Goal: Task Accomplishment & Management: Use online tool/utility

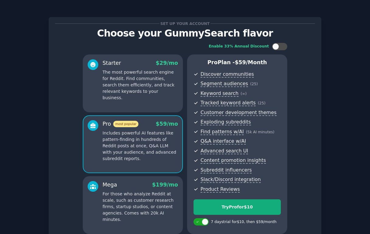
click at [248, 204] on div "Try Pro for $10" at bounding box center [237, 207] width 87 height 6
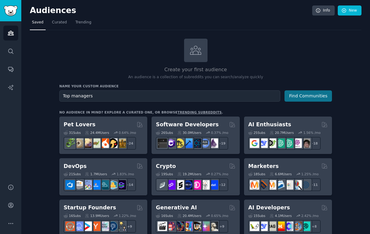
type input "Top managers"
click at [298, 94] on button "Find Communities" at bounding box center [307, 95] width 47 height 11
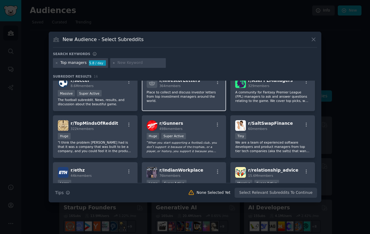
scroll to position [46, 0]
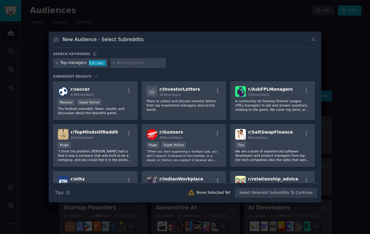
click at [57, 64] on icon at bounding box center [56, 62] width 3 height 3
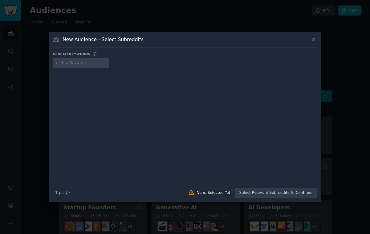
click at [73, 64] on input "text" at bounding box center [84, 62] width 46 height 5
type input "leadership"
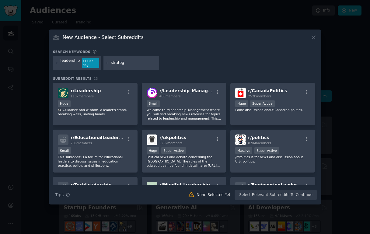
type input "strategy"
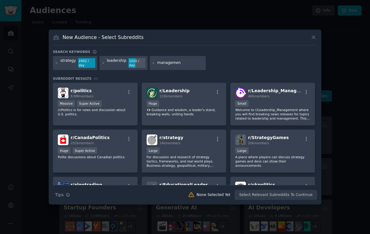
type input "management"
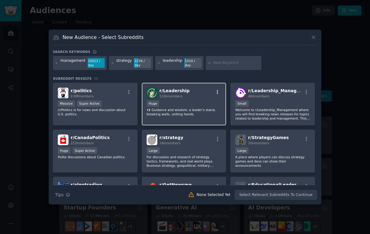
click at [217, 93] on icon "button" at bounding box center [217, 91] width 5 height 5
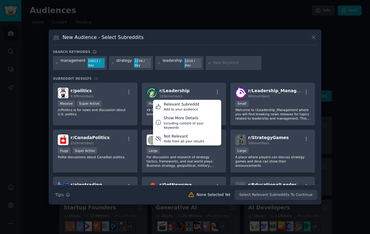
click at [258, 75] on div "Search keywords management 10012 / day strategy 2234 / day leadership 1010 / da…" at bounding box center [185, 125] width 264 height 150
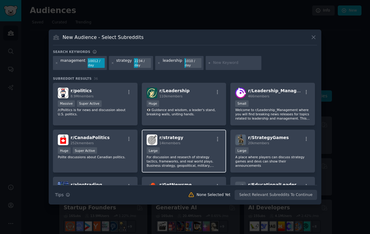
click at [212, 140] on div "r/ strategy 14k members" at bounding box center [184, 139] width 75 height 11
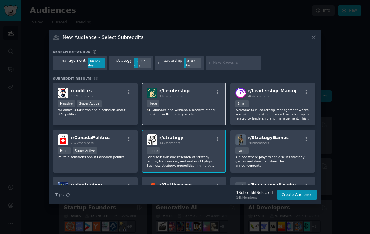
click at [192, 111] on p "👁️‍🗨️ Guidance and wisdom, a leader's stand, breaking walls, uniting hands." at bounding box center [184, 112] width 75 height 9
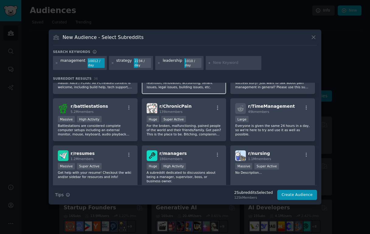
scroll to position [403, 0]
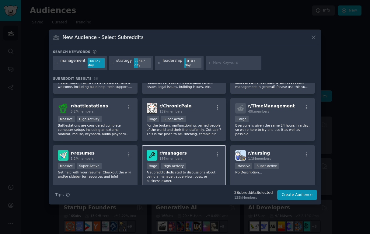
click at [200, 158] on div "r/ managers 186k members" at bounding box center [184, 155] width 75 height 11
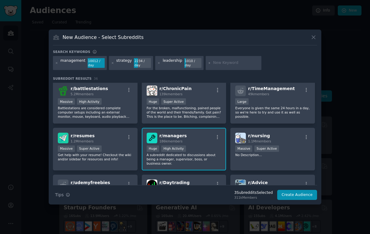
scroll to position [423, 0]
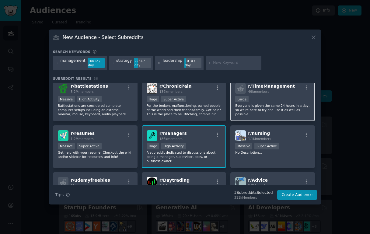
click at [280, 95] on div "r/ TimeManagement 49k members Large Everyone is given the same 24 hours in a da…" at bounding box center [272, 99] width 85 height 43
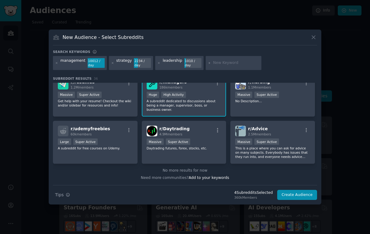
scroll to position [474, 0]
click at [290, 194] on button "Create Audience" at bounding box center [297, 195] width 40 height 10
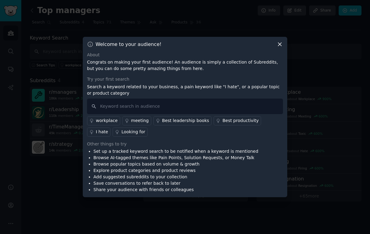
click at [279, 44] on icon at bounding box center [279, 44] width 6 height 6
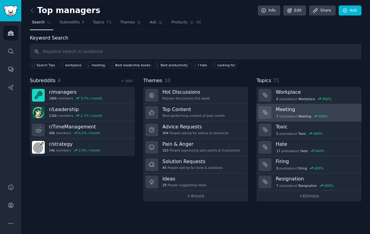
click at [290, 112] on h3 "Meeting" at bounding box center [315, 109] width 81 height 6
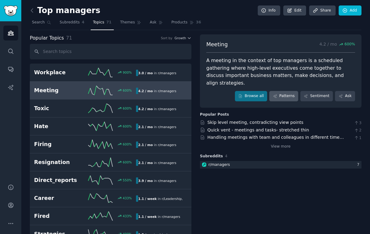
click at [280, 91] on link "Patterns" at bounding box center [283, 96] width 29 height 10
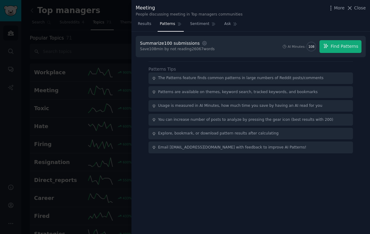
click at [202, 43] on icon "button" at bounding box center [204, 42] width 5 height 5
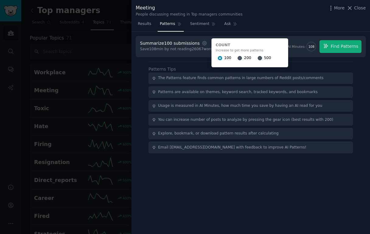
click at [237, 57] on input "200" at bounding box center [239, 58] width 4 height 4
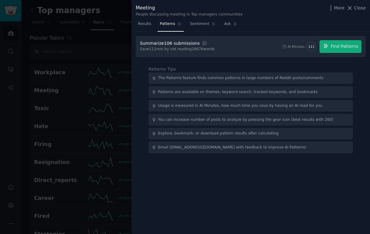
click at [284, 28] on div "Results Patterns Sentiment Ask" at bounding box center [250, 25] width 238 height 12
click at [334, 49] on button "Find Patterns" at bounding box center [340, 46] width 42 height 13
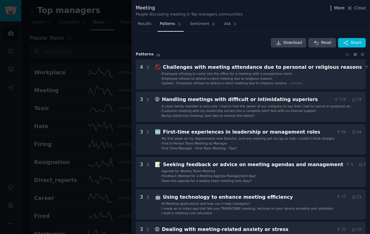
click at [338, 9] on span "More" at bounding box center [339, 8] width 11 height 6
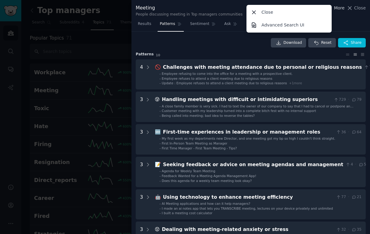
click at [338, 9] on span "More" at bounding box center [339, 8] width 11 height 6
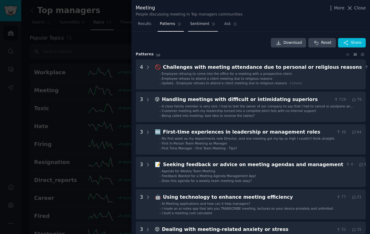
click at [194, 24] on span "Sentiment" at bounding box center [199, 23] width 19 height 5
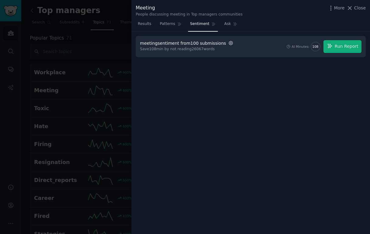
click at [228, 44] on icon "button" at bounding box center [230, 42] width 5 height 5
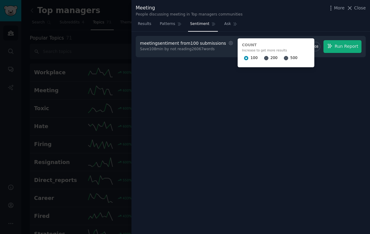
click at [264, 57] on input "200" at bounding box center [266, 58] width 4 height 4
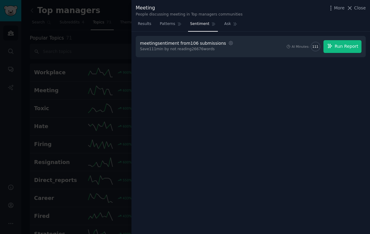
click at [352, 46] on span "Run Report" at bounding box center [346, 46] width 24 height 6
